Goal: Information Seeking & Learning: Learn about a topic

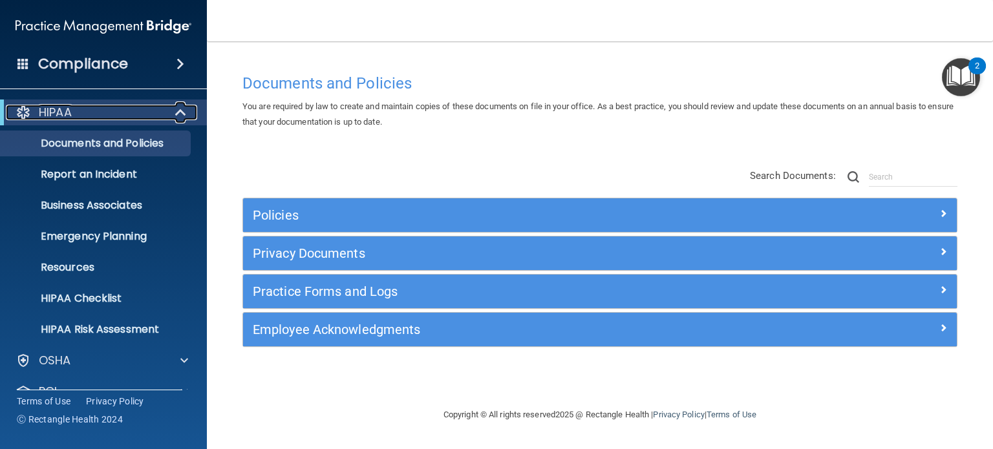
click at [184, 116] on span at bounding box center [181, 113] width 11 height 16
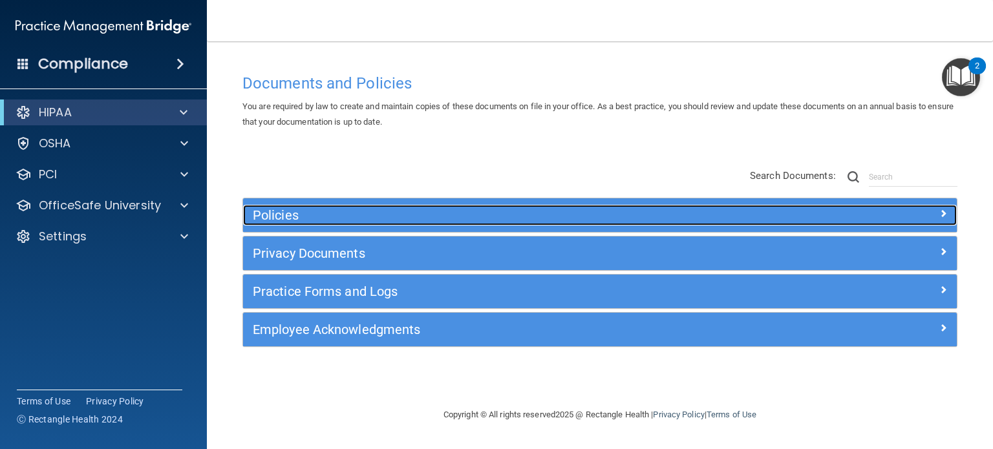
click at [942, 217] on span at bounding box center [943, 214] width 8 height 16
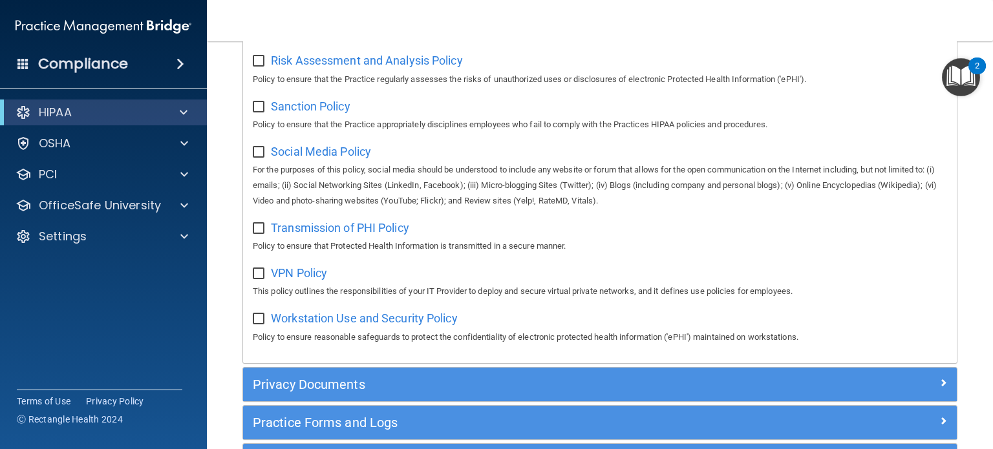
scroll to position [1034, 0]
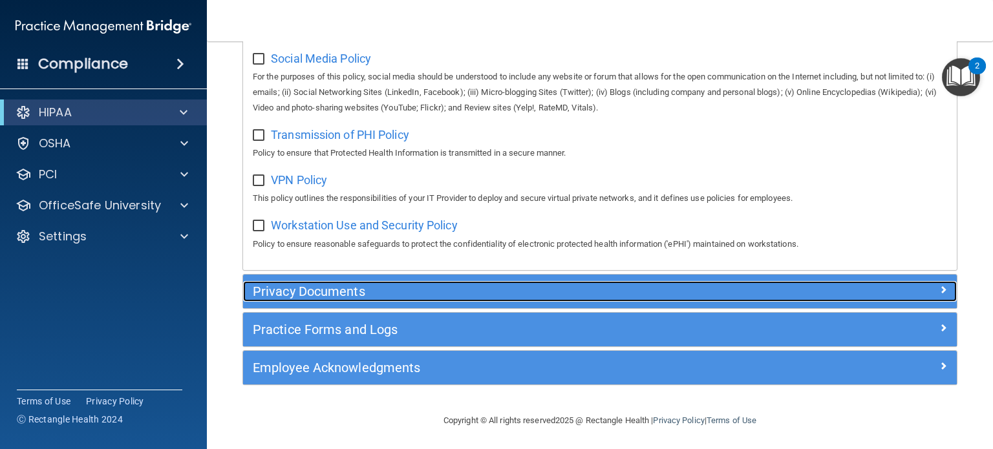
click at [372, 296] on h5 "Privacy Documents" at bounding box center [511, 291] width 516 height 14
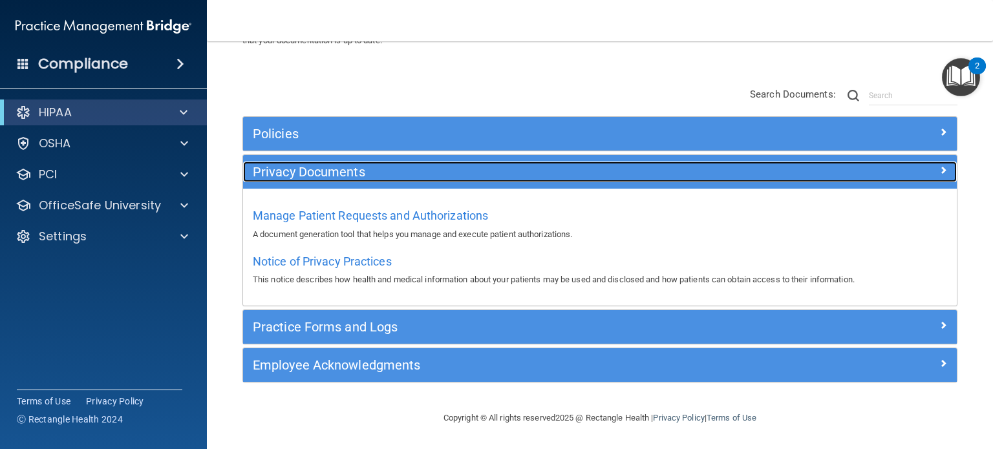
scroll to position [80, 0]
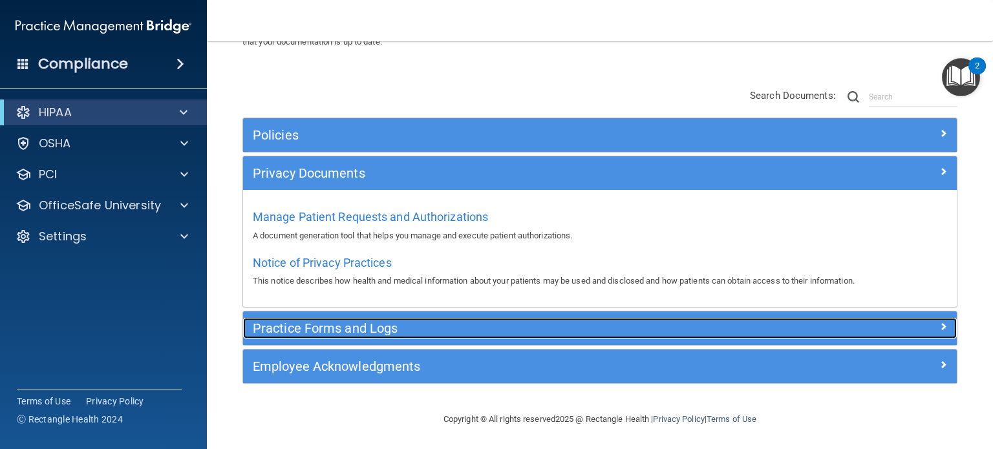
drag, startPoint x: 394, startPoint y: 328, endPoint x: 471, endPoint y: 344, distance: 78.6
click at [394, 328] on h5 "Practice Forms and Logs" at bounding box center [511, 328] width 516 height 14
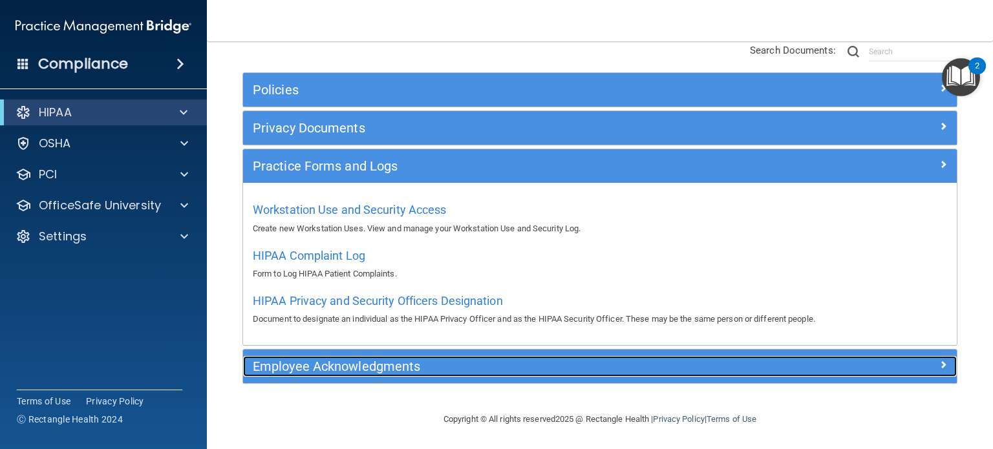
click at [399, 364] on h5 "Employee Acknowledgments" at bounding box center [511, 366] width 516 height 14
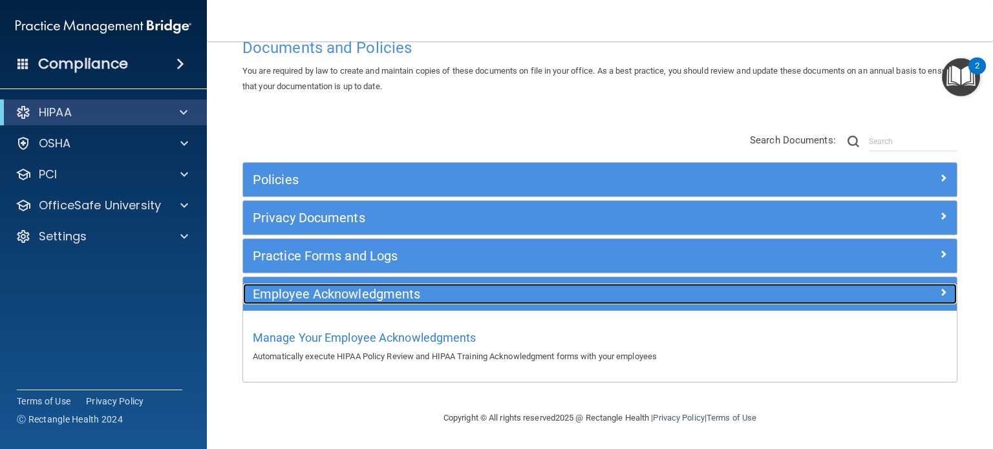
scroll to position [34, 0]
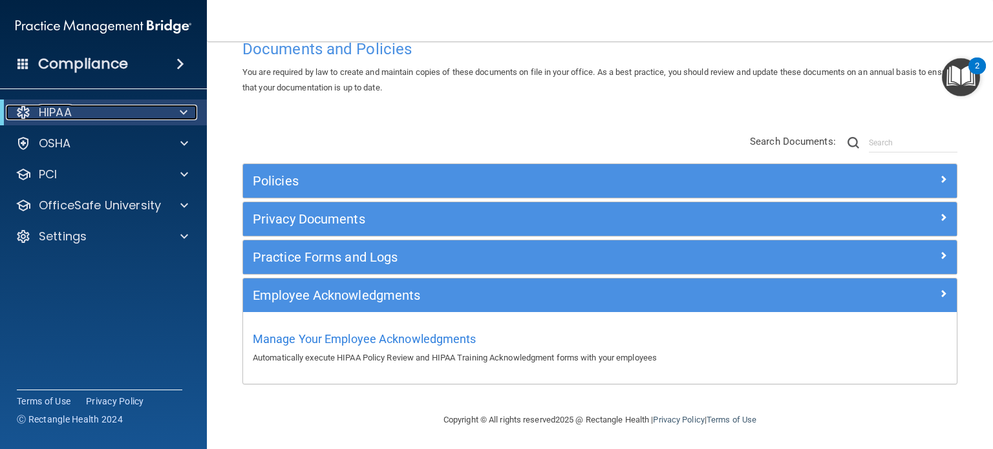
click at [181, 112] on span at bounding box center [184, 113] width 8 height 16
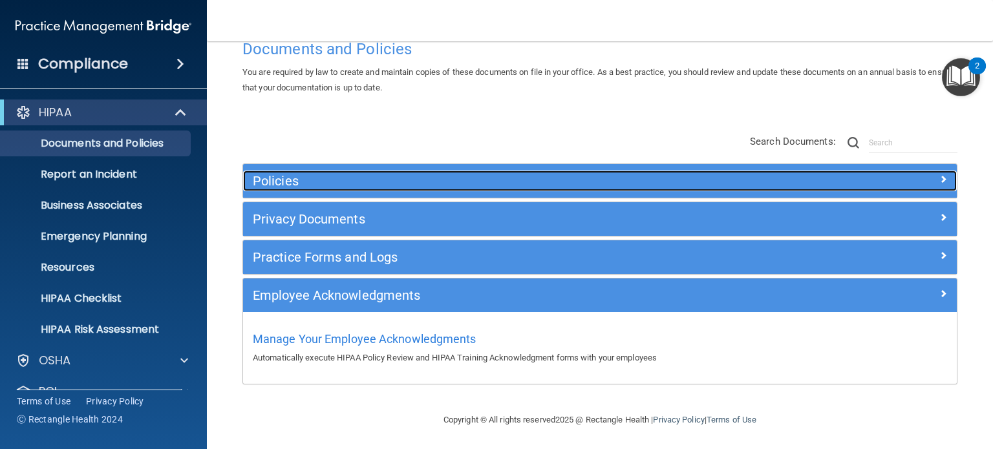
click at [939, 184] on span at bounding box center [943, 179] width 8 height 16
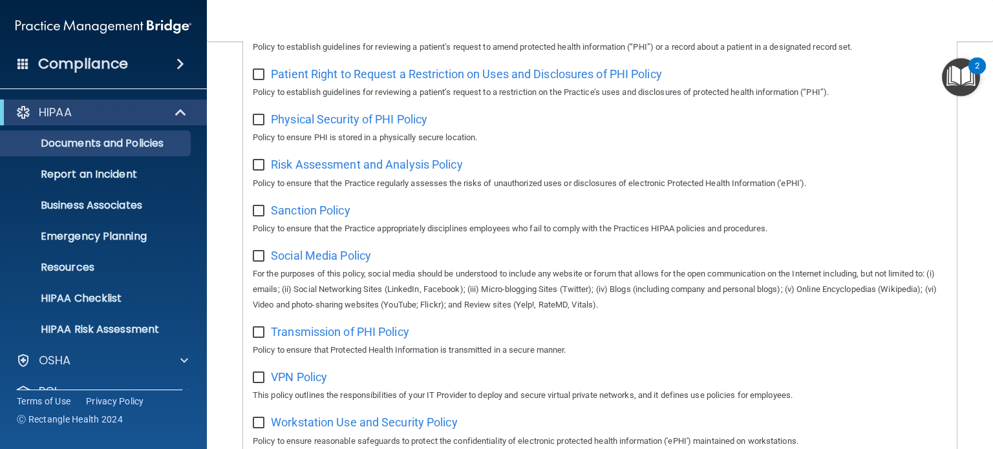
scroll to position [939, 0]
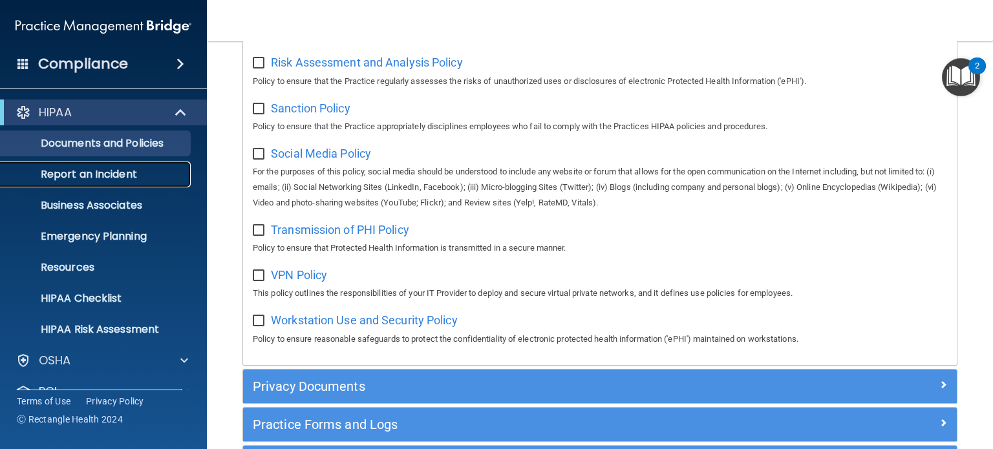
click at [122, 175] on p "Report an Incident" at bounding box center [96, 174] width 176 height 13
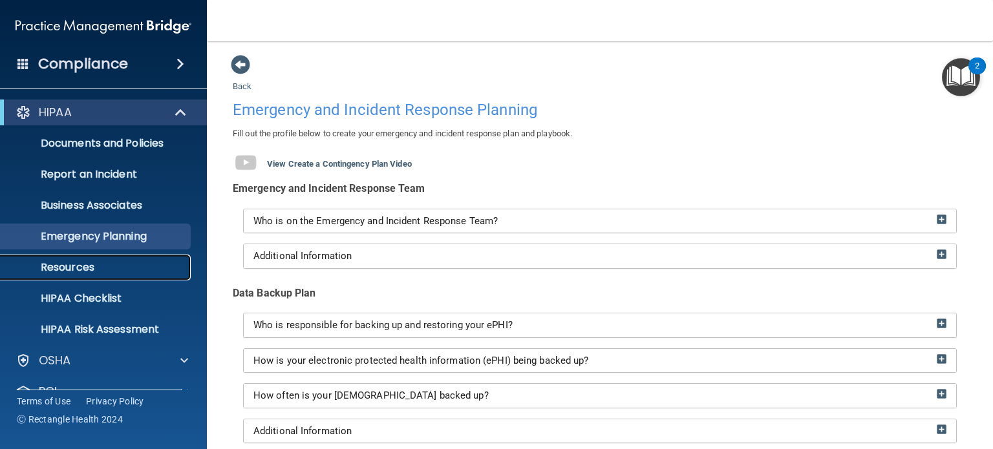
click at [83, 268] on p "Resources" at bounding box center [96, 267] width 176 height 13
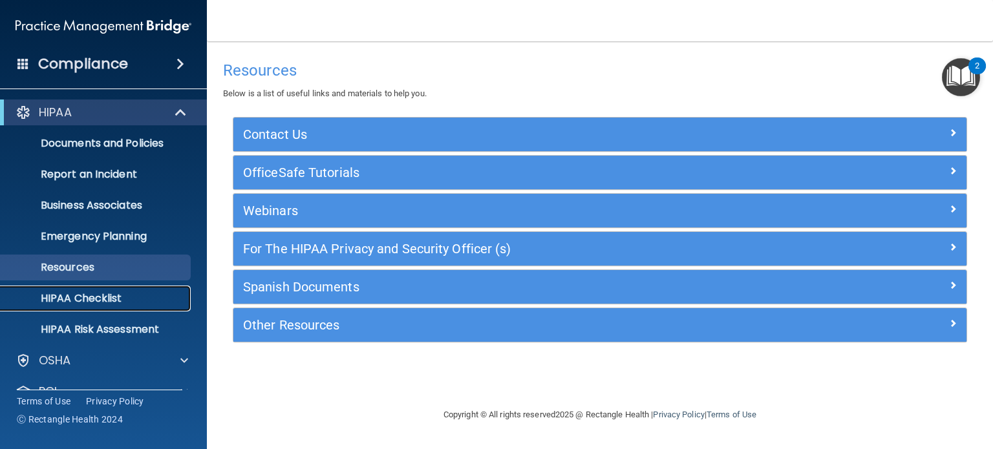
click at [91, 301] on p "HIPAA Checklist" at bounding box center [96, 298] width 176 height 13
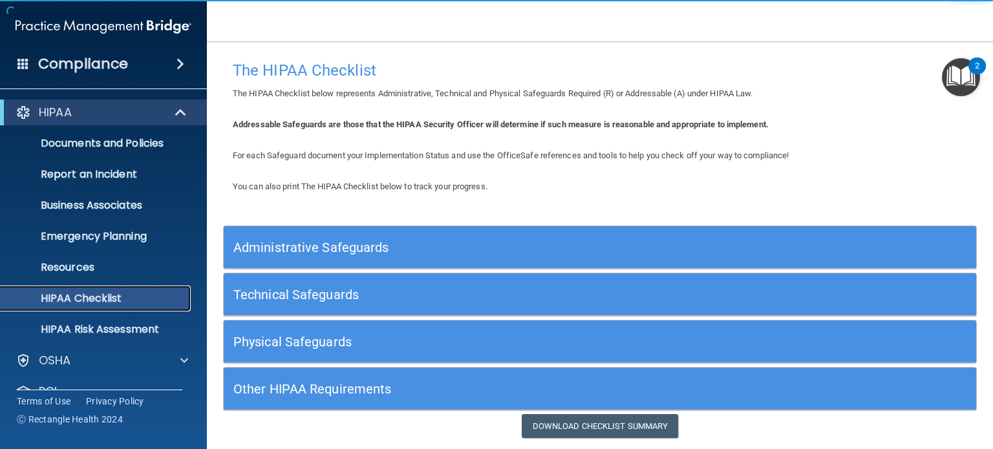
scroll to position [39, 0]
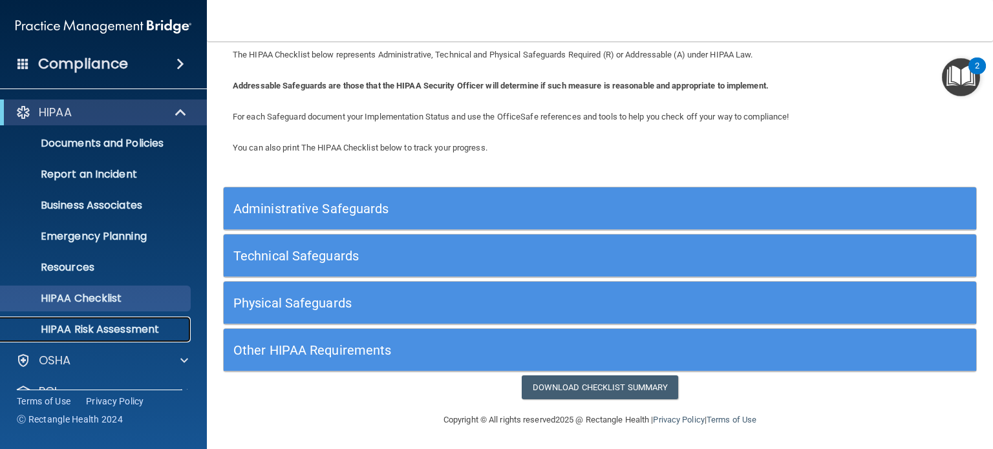
click at [131, 330] on p "HIPAA Risk Assessment" at bounding box center [96, 329] width 176 height 13
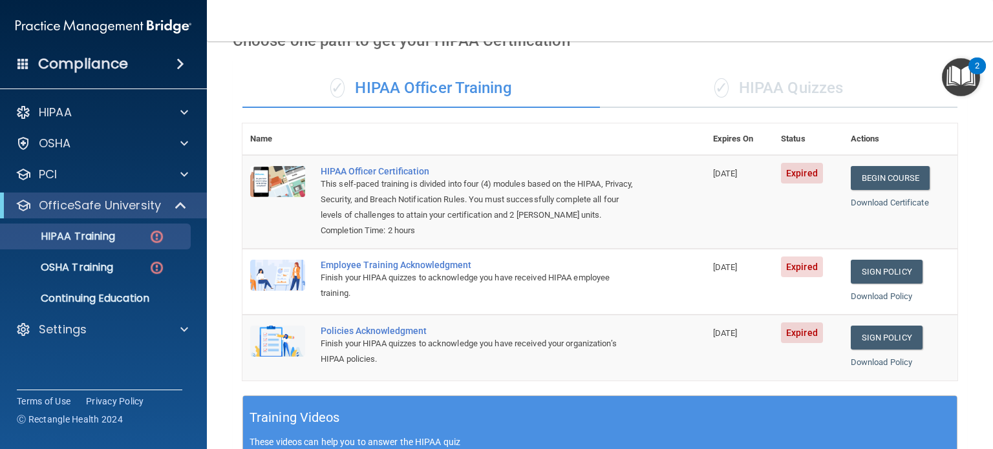
scroll to position [65, 0]
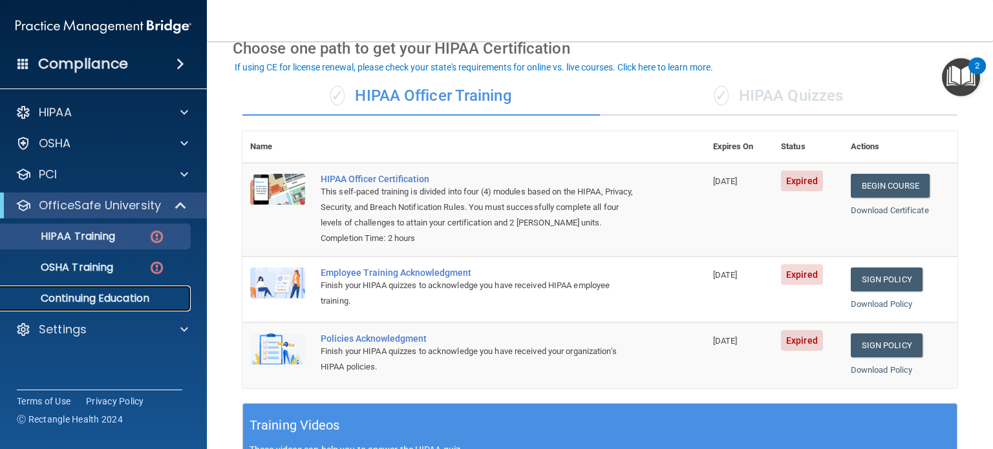
click at [103, 295] on p "Continuing Education" at bounding box center [96, 298] width 176 height 13
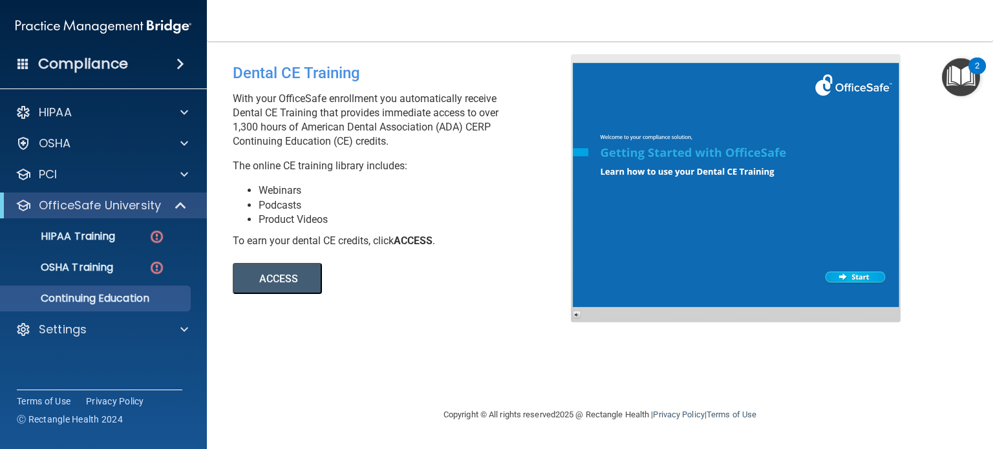
click at [260, 281] on button "ACCESS" at bounding box center [277, 278] width 89 height 31
click at [88, 237] on p "HIPAA Training" at bounding box center [61, 236] width 107 height 13
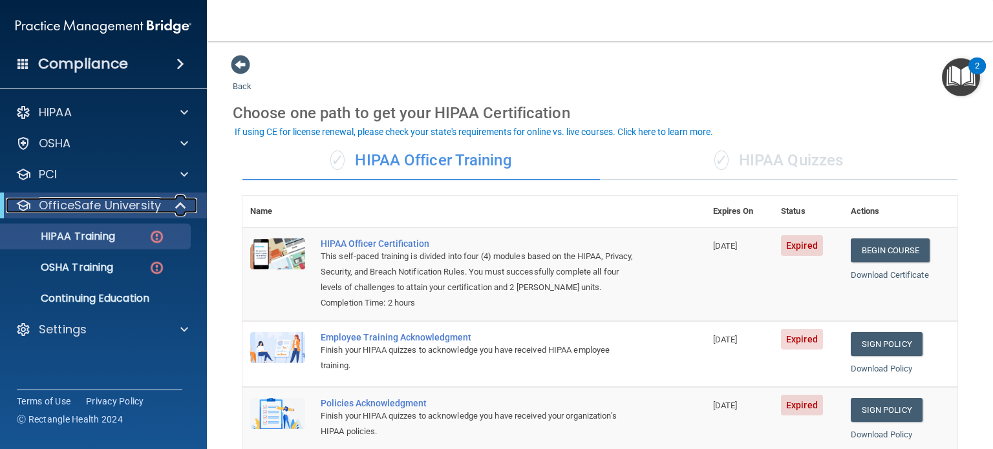
click at [184, 206] on span at bounding box center [181, 206] width 11 height 16
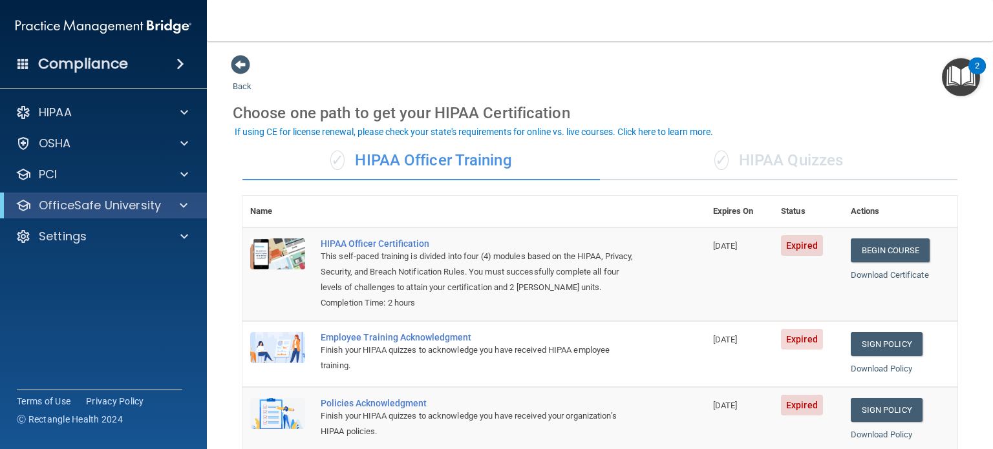
click at [707, 275] on td "[DATE]" at bounding box center [739, 275] width 69 height 94
